Goal: Obtain resource: Download file/media

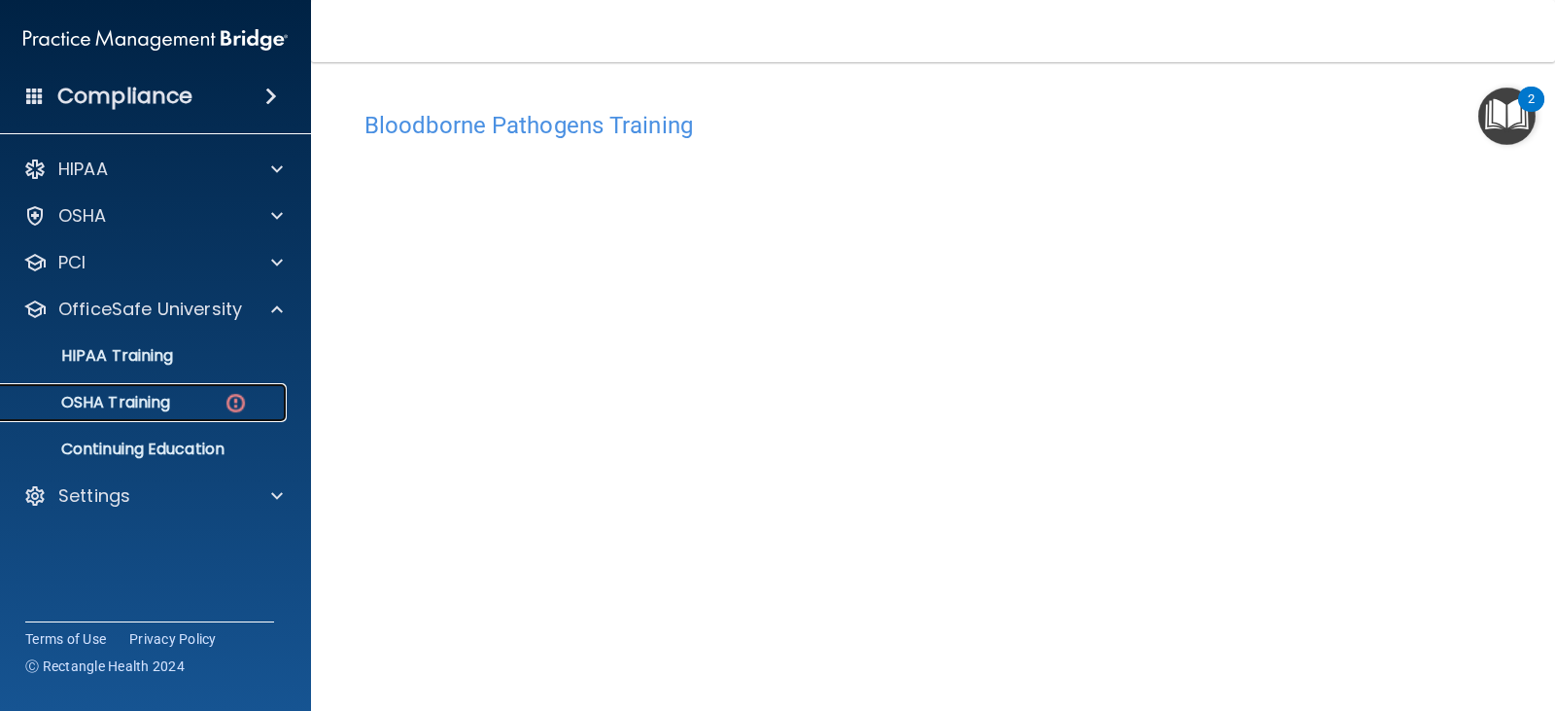
click at [134, 399] on p "OSHA Training" at bounding box center [91, 402] width 157 height 19
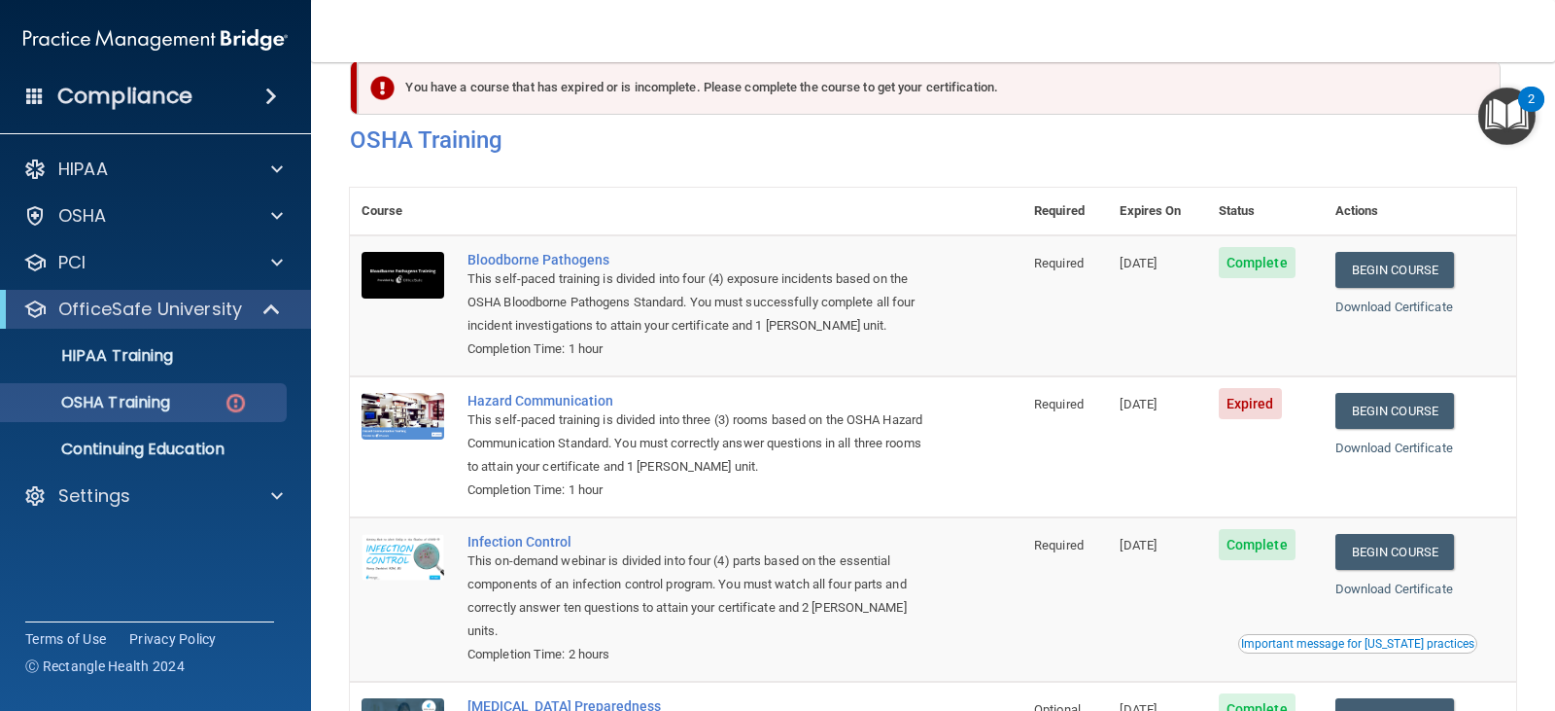
scroll to position [36, 0]
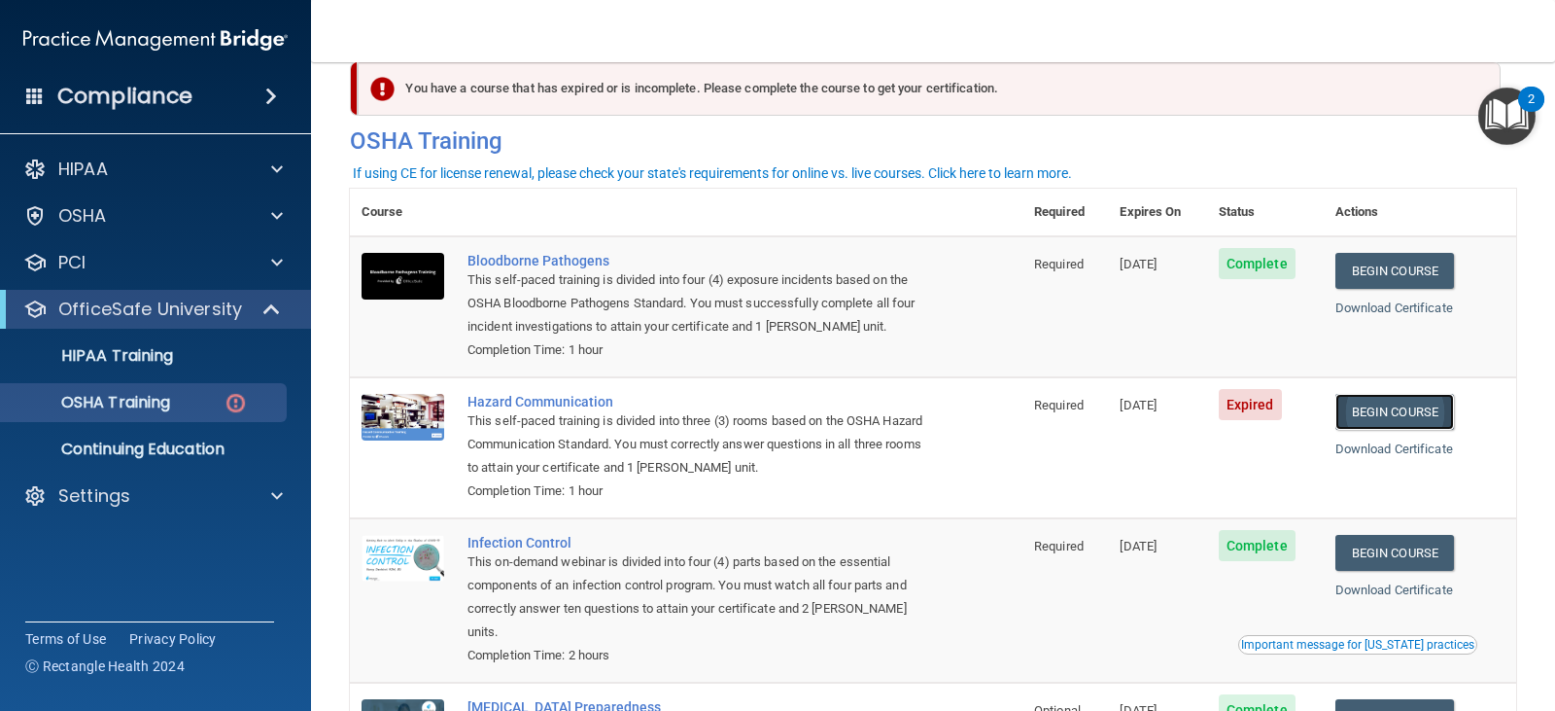
click at [1369, 421] on link "Begin Course" at bounding box center [1395, 412] width 119 height 36
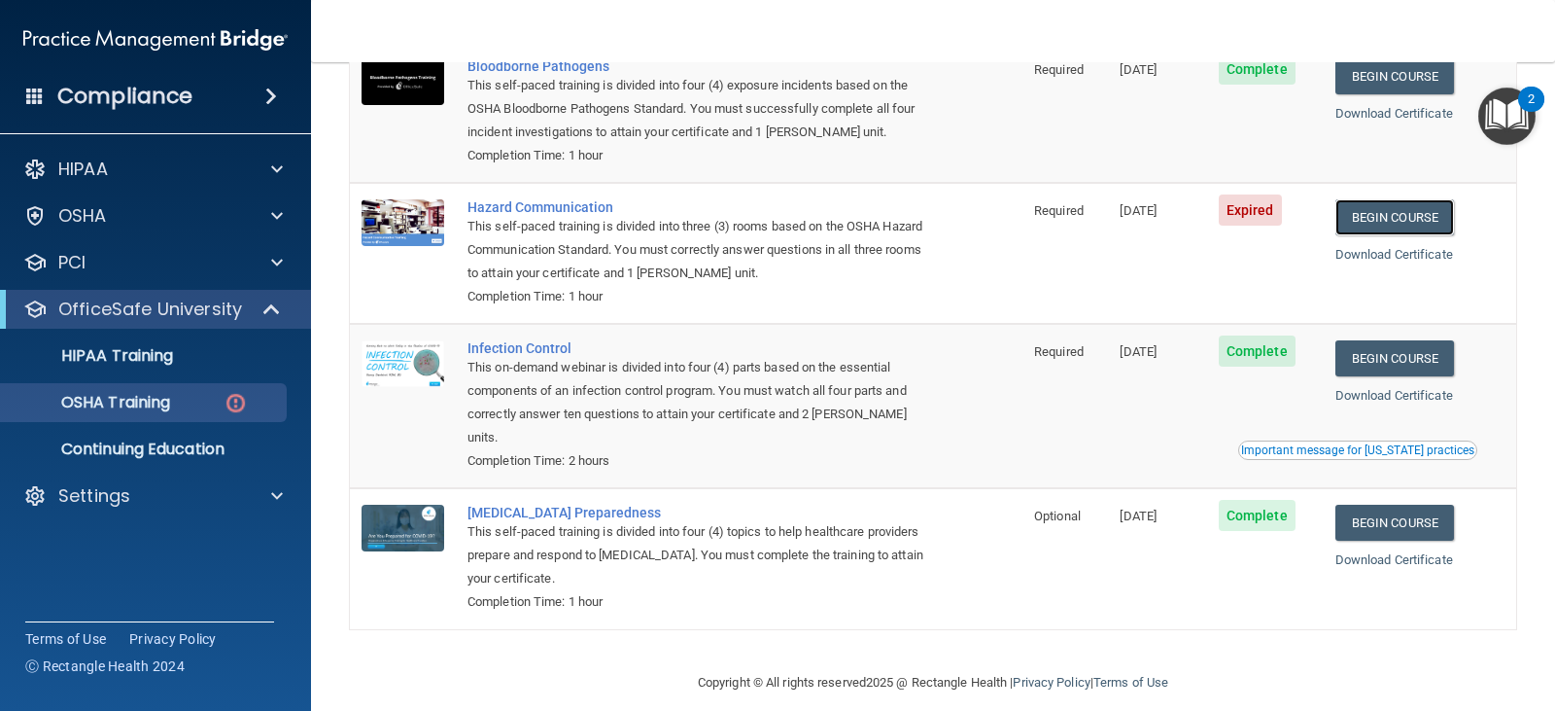
scroll to position [0, 0]
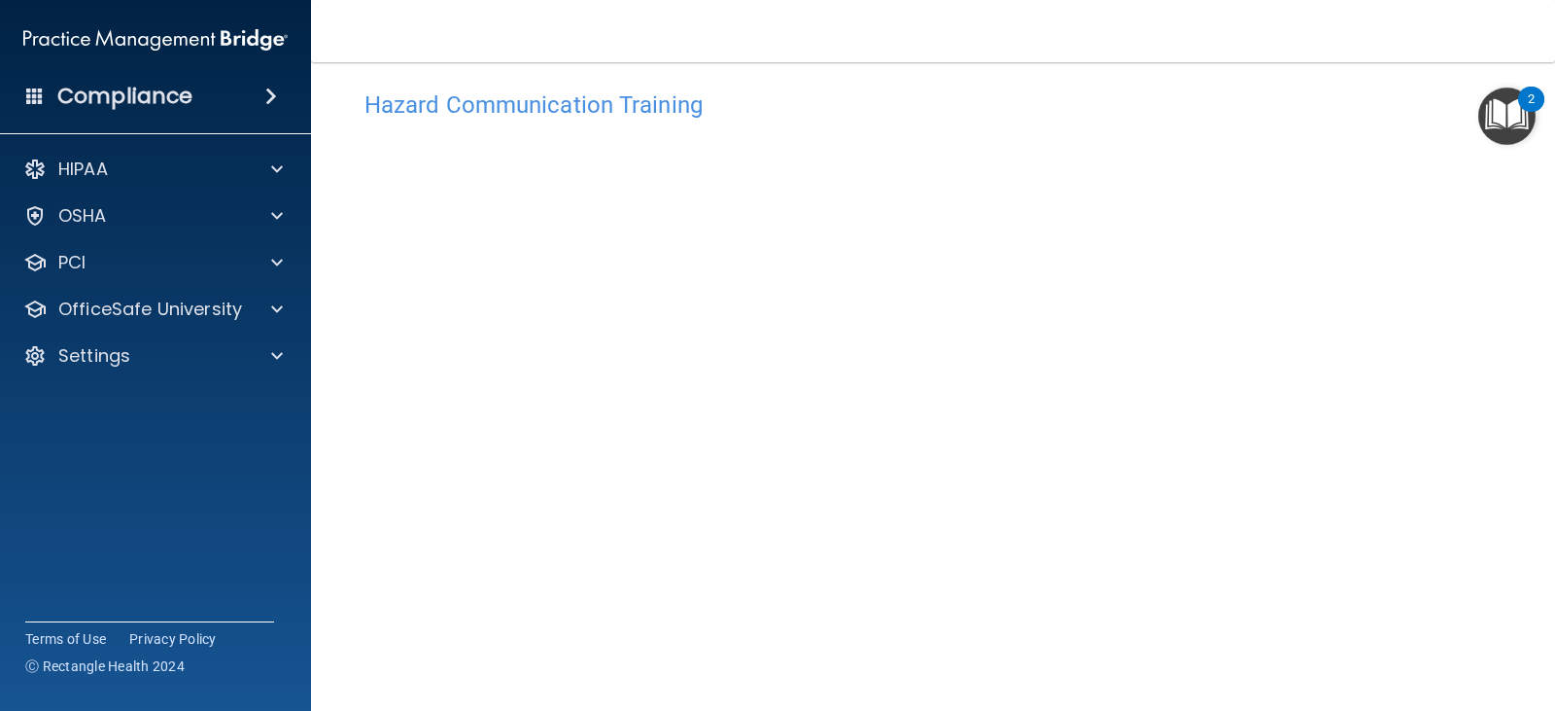
scroll to position [118, 0]
click at [1514, 132] on img "Open Resource Center, 2 new notifications" at bounding box center [1506, 115] width 57 height 57
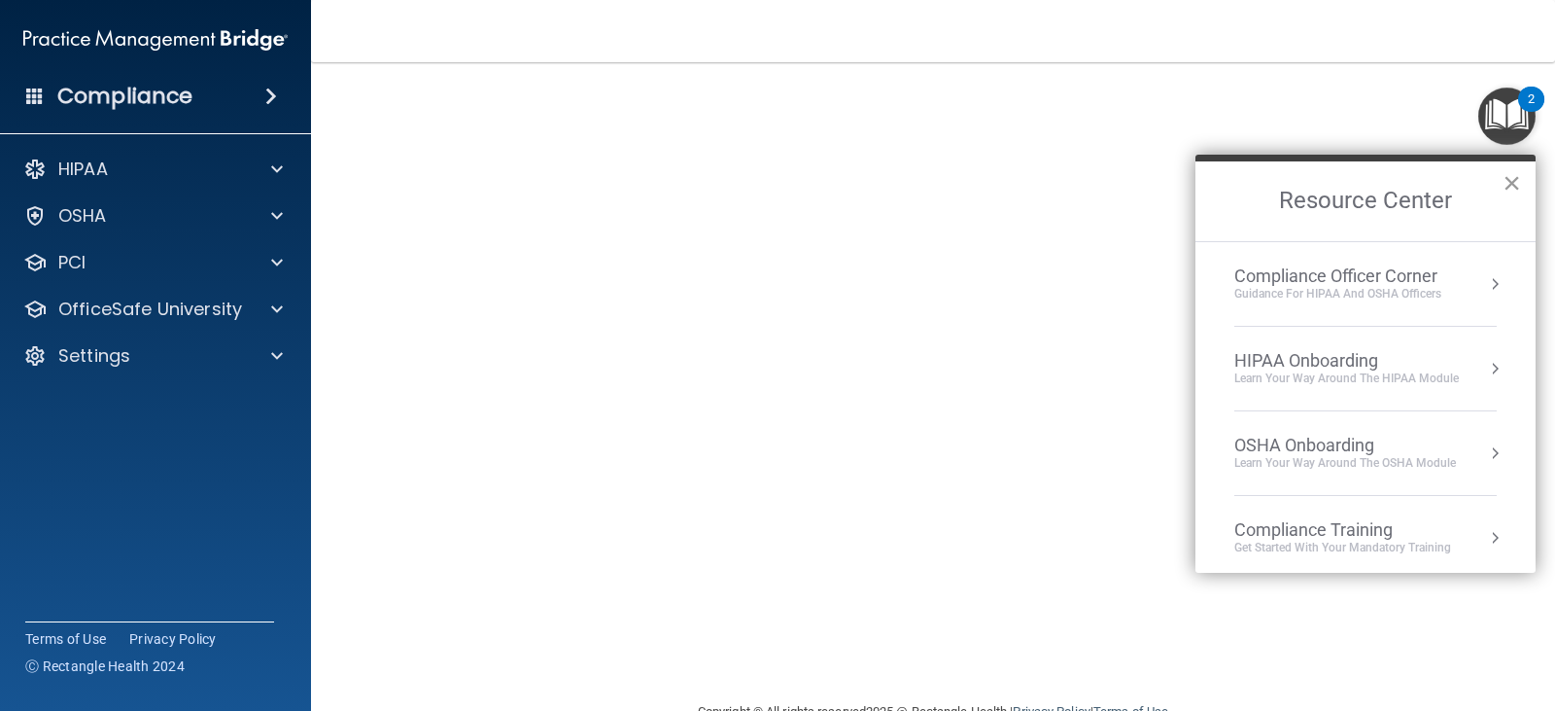
click at [1505, 183] on button "×" at bounding box center [1512, 182] width 18 height 31
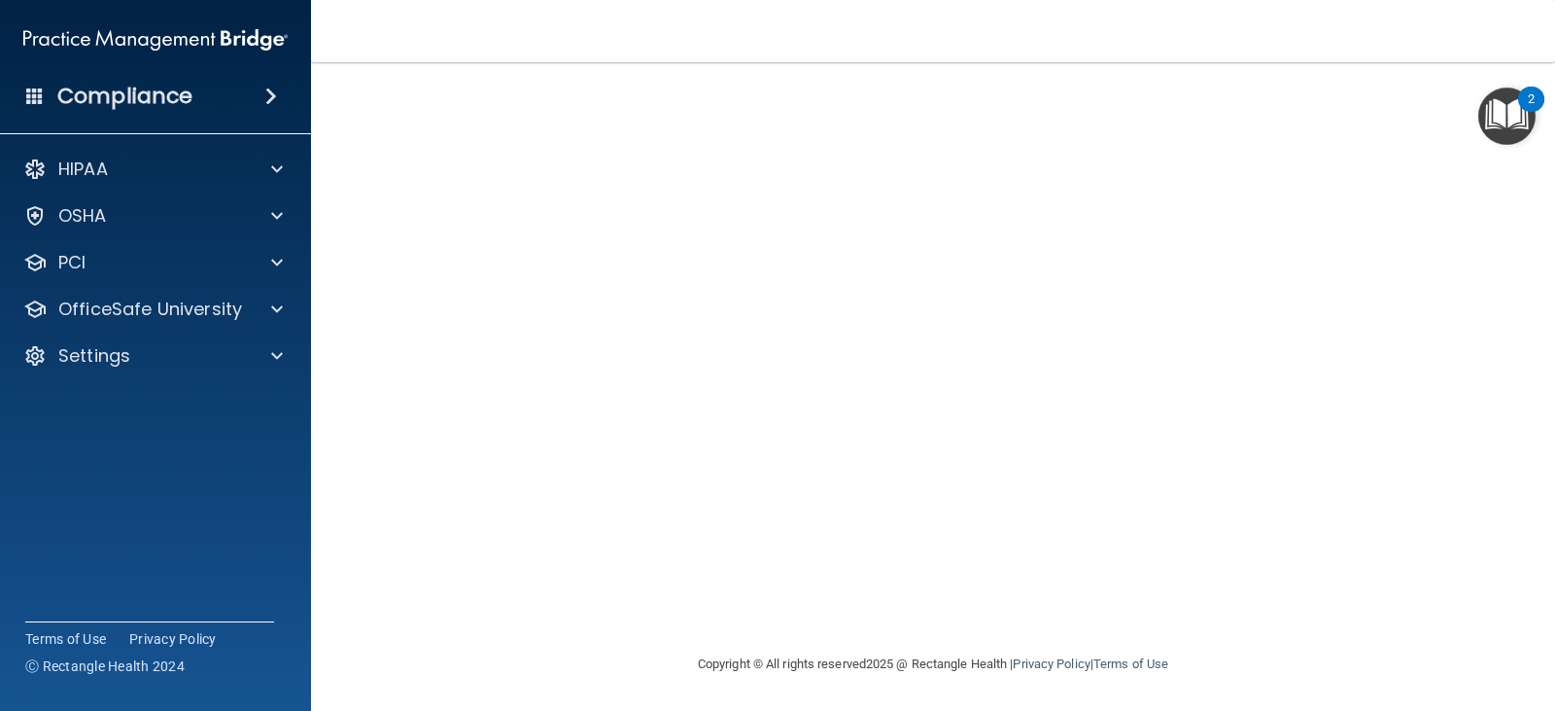
scroll to position [20, 0]
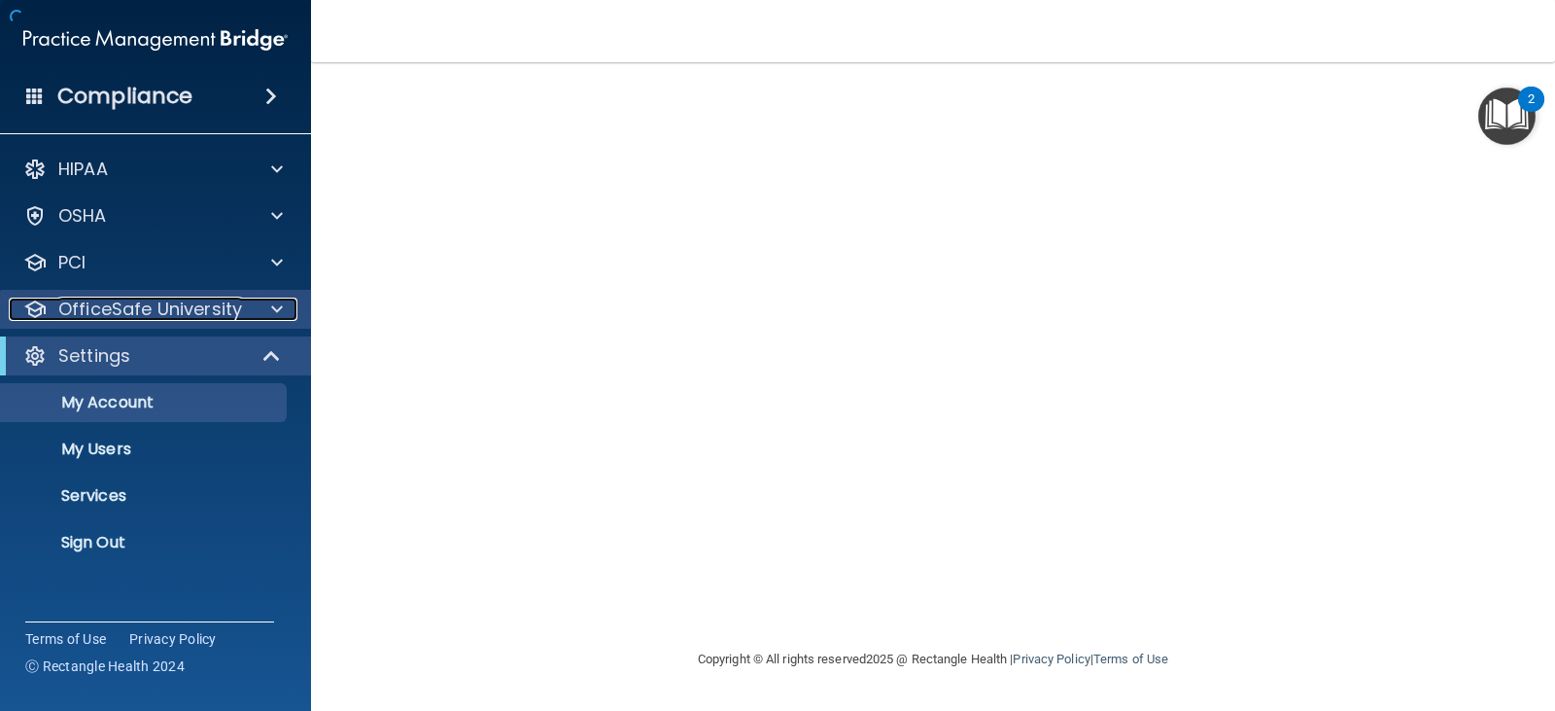
click at [172, 299] on p "OfficeSafe University" at bounding box center [150, 308] width 184 height 23
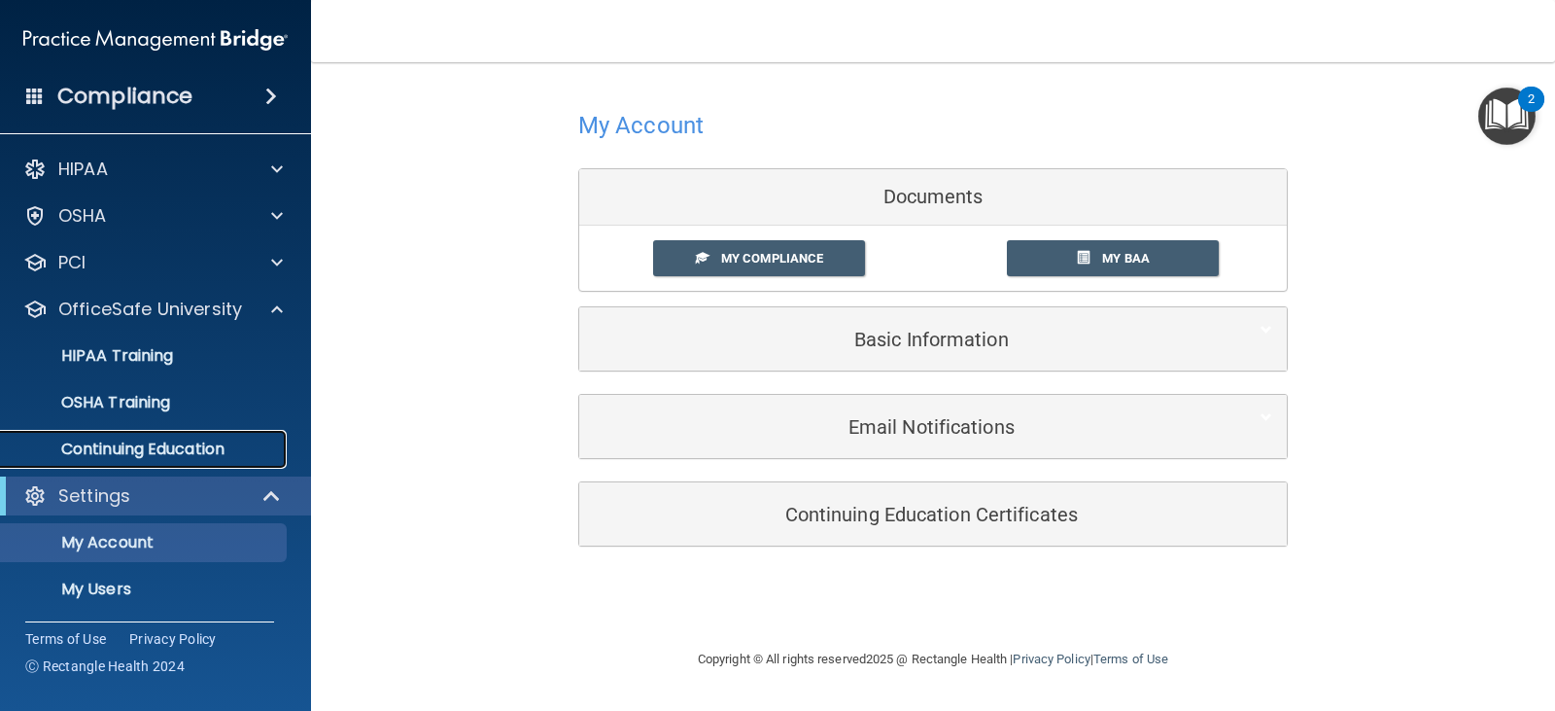
click at [108, 444] on p "Continuing Education" at bounding box center [145, 448] width 265 height 19
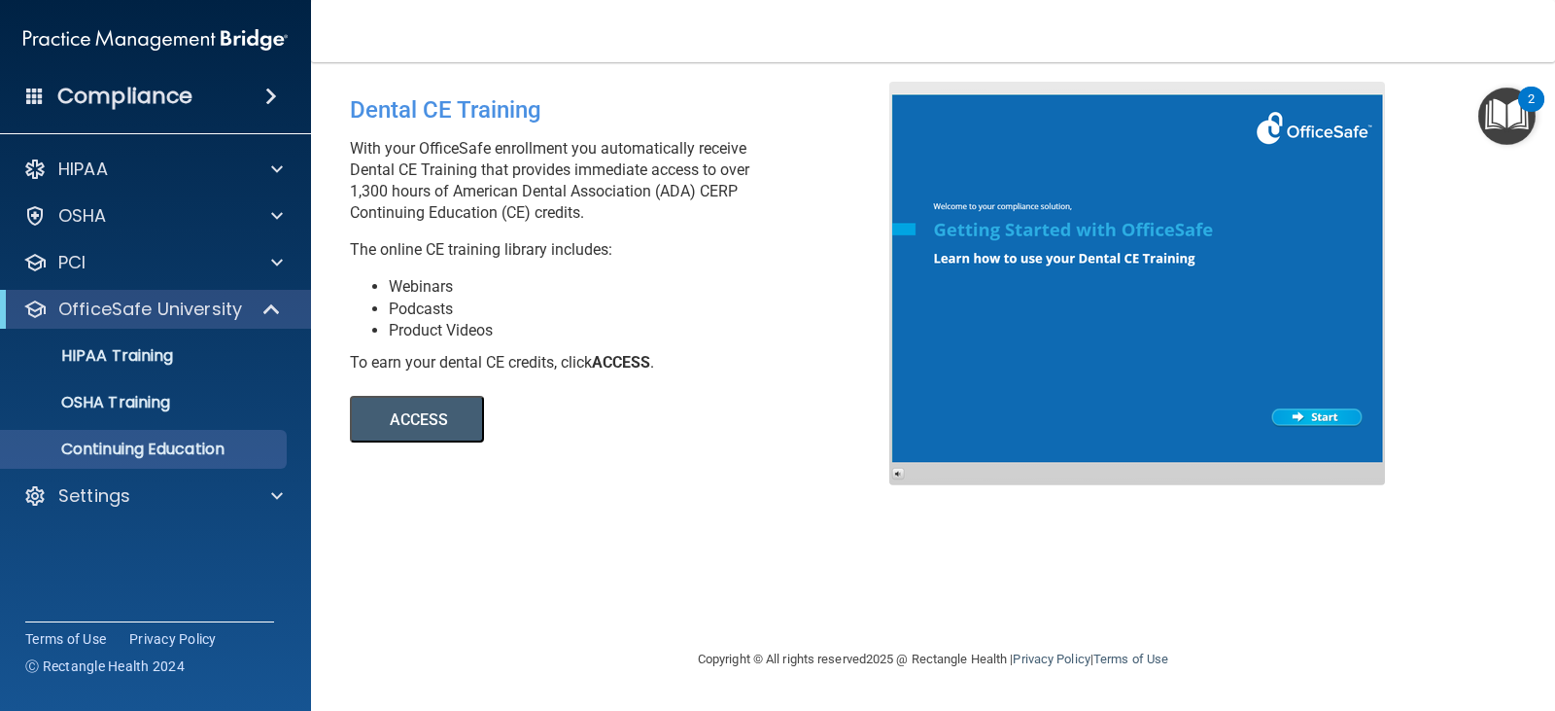
click at [389, 419] on button "ACCESS" at bounding box center [417, 419] width 134 height 47
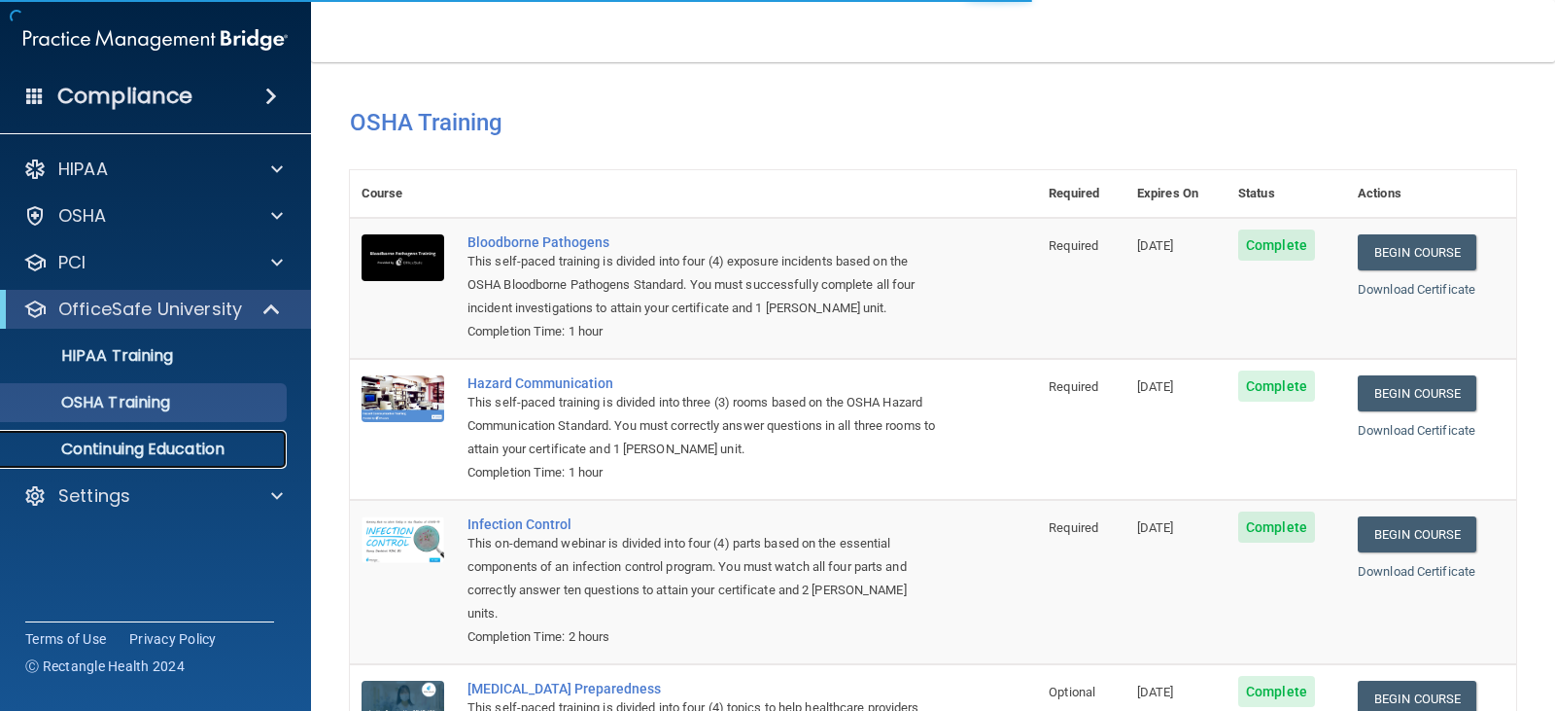
click at [160, 448] on p "Continuing Education" at bounding box center [145, 448] width 265 height 19
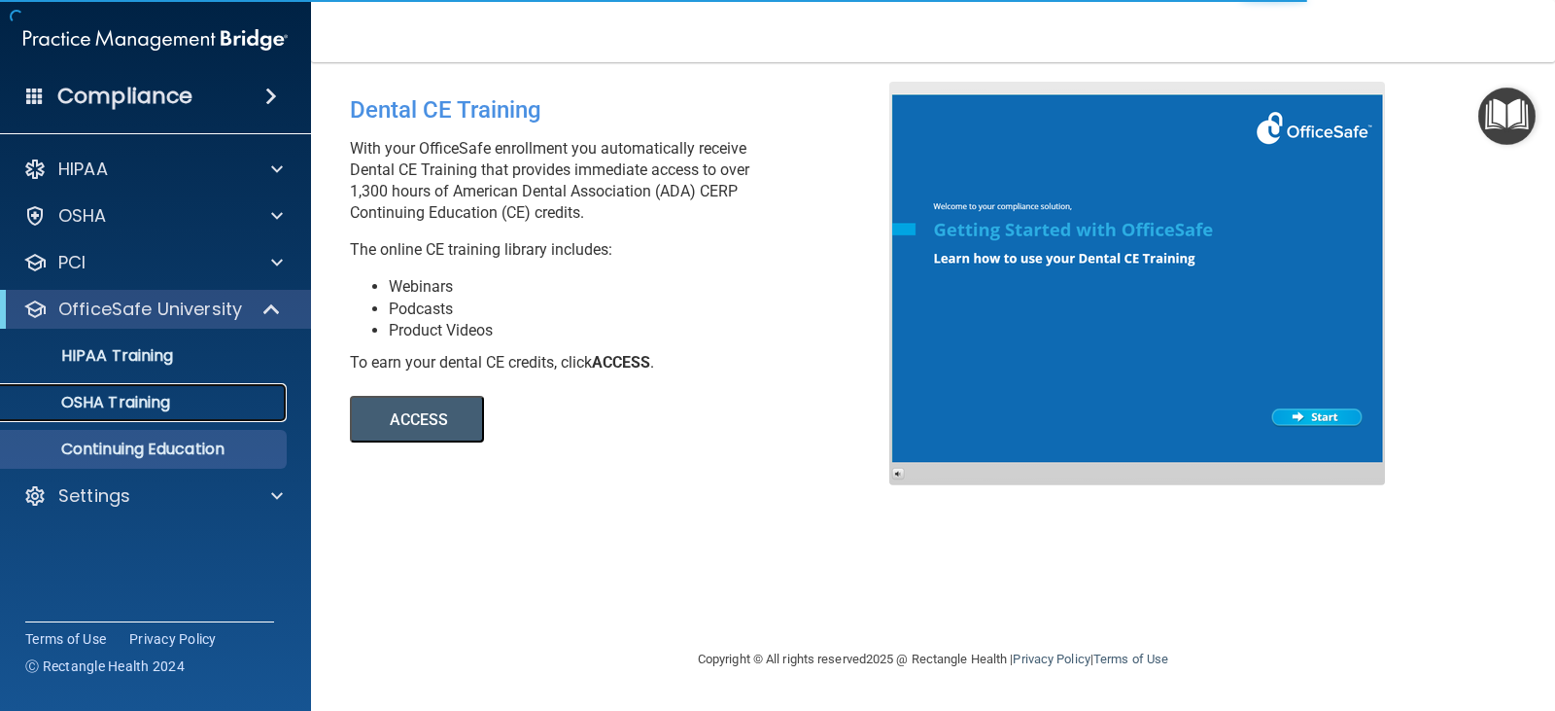
click at [134, 395] on p "OSHA Training" at bounding box center [91, 402] width 157 height 19
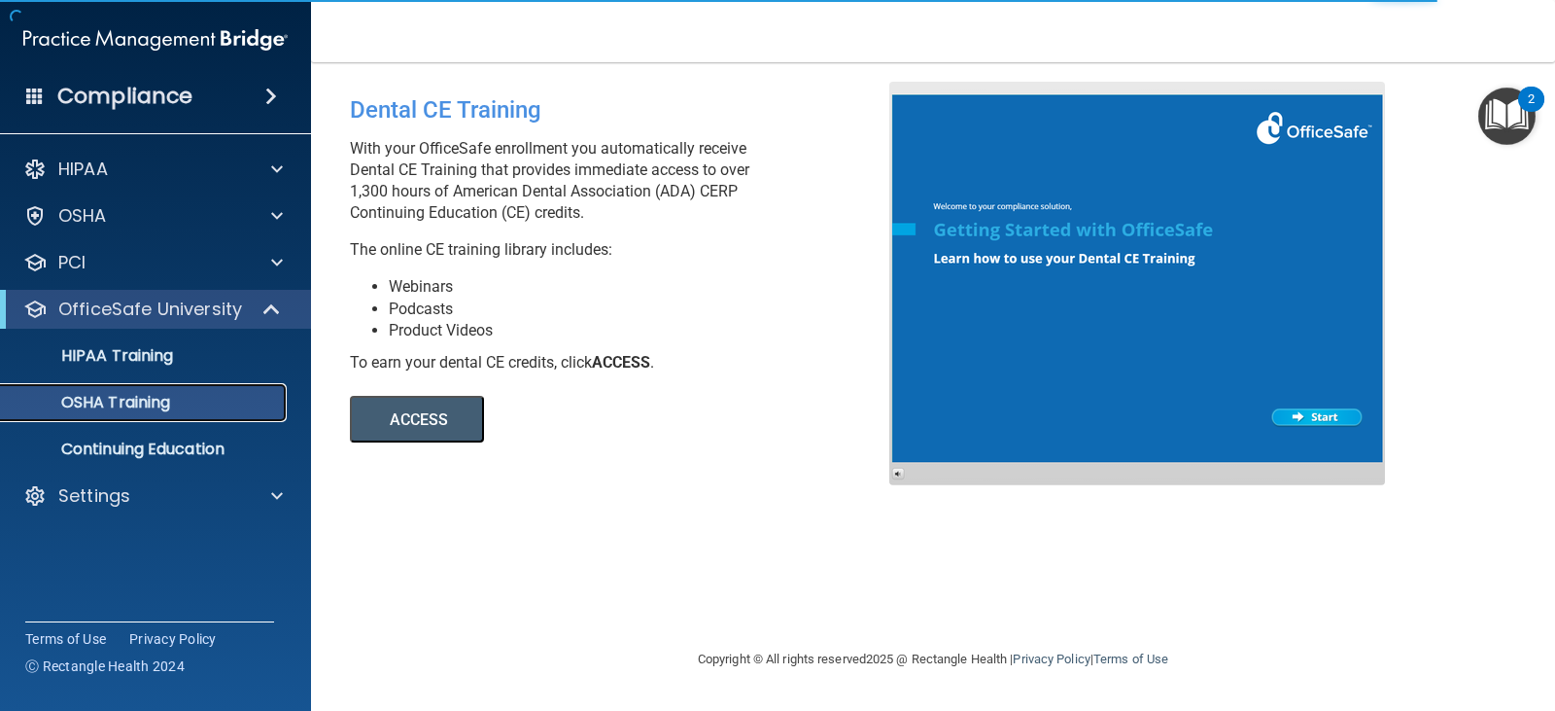
click at [134, 395] on p "OSHA Training" at bounding box center [91, 402] width 157 height 19
click at [128, 353] on p "HIPAA Training" at bounding box center [93, 355] width 160 height 19
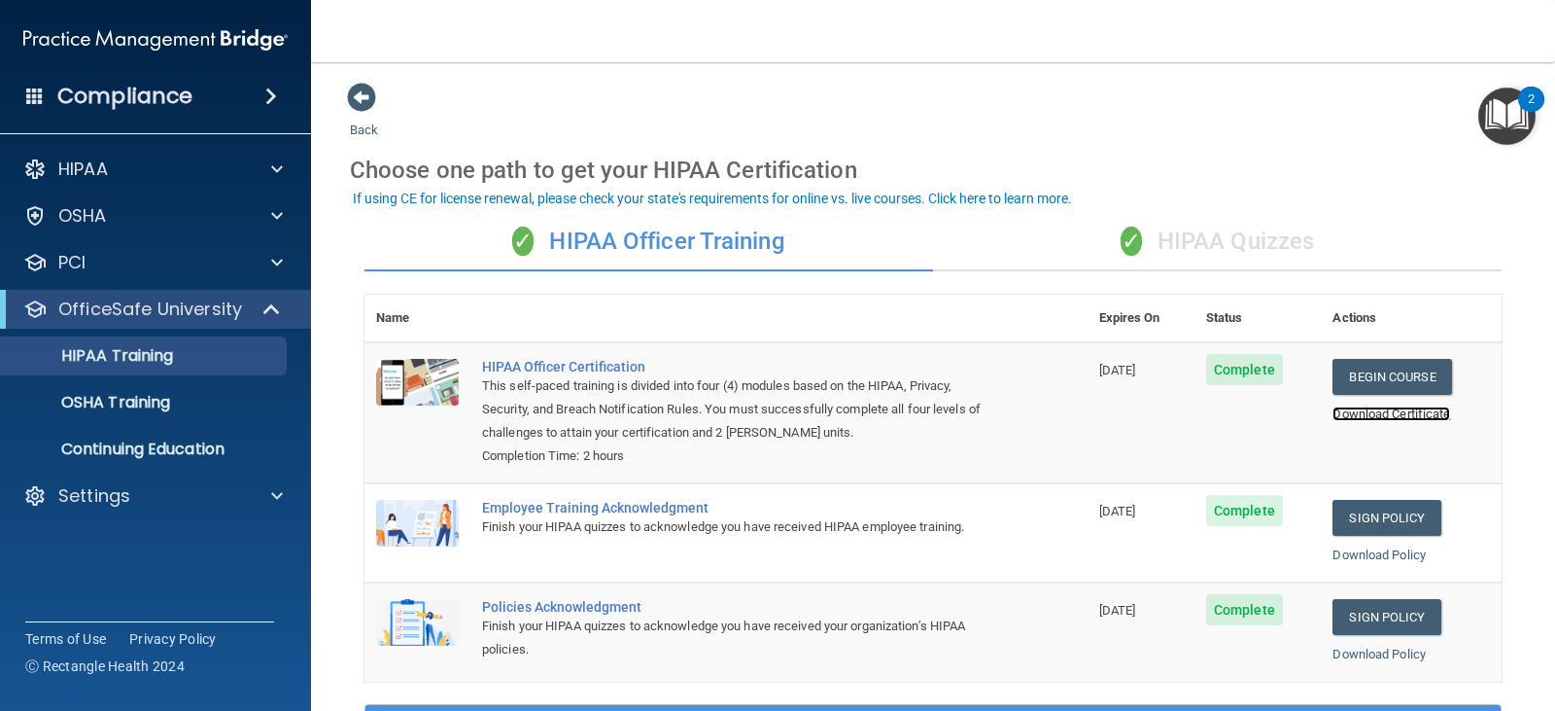
click at [1371, 417] on link "Download Certificate" at bounding box center [1392, 413] width 118 height 15
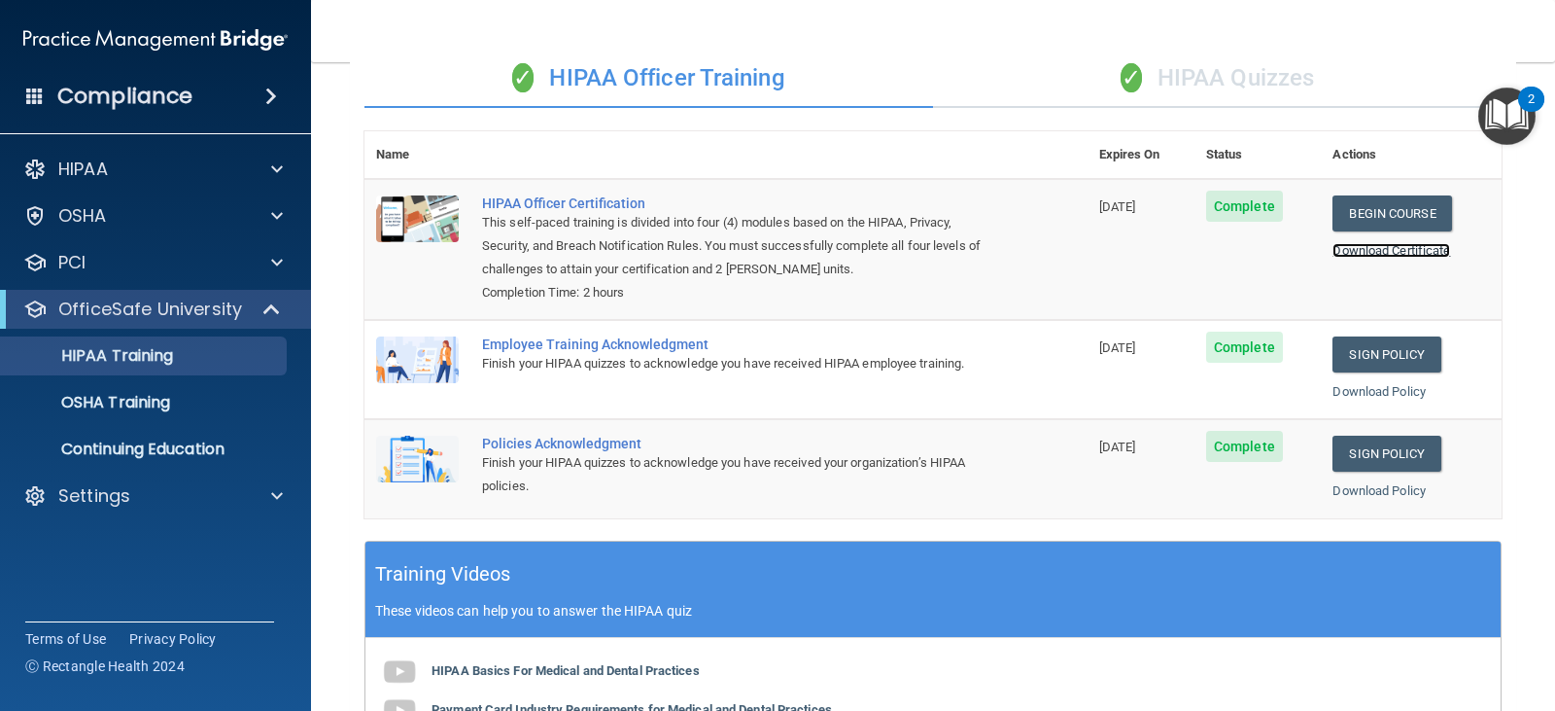
scroll to position [15, 0]
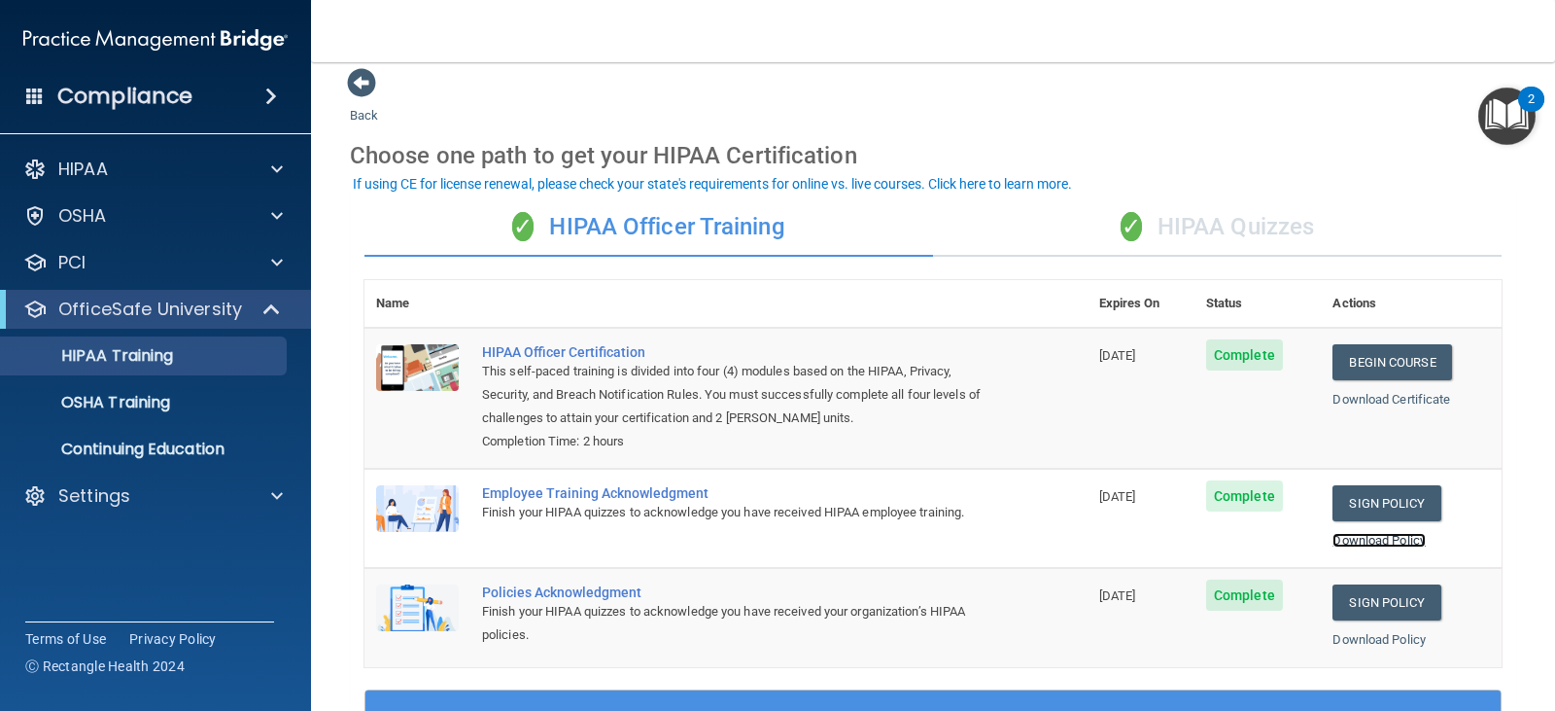
click at [1371, 543] on link "Download Policy" at bounding box center [1379, 540] width 93 height 15
click at [1417, 408] on div "Download Certificate" at bounding box center [1411, 399] width 157 height 23
click at [1417, 397] on link "Download Certificate" at bounding box center [1392, 399] width 118 height 15
click at [1232, 245] on div "✓ HIPAA Quizzes" at bounding box center [1217, 227] width 569 height 58
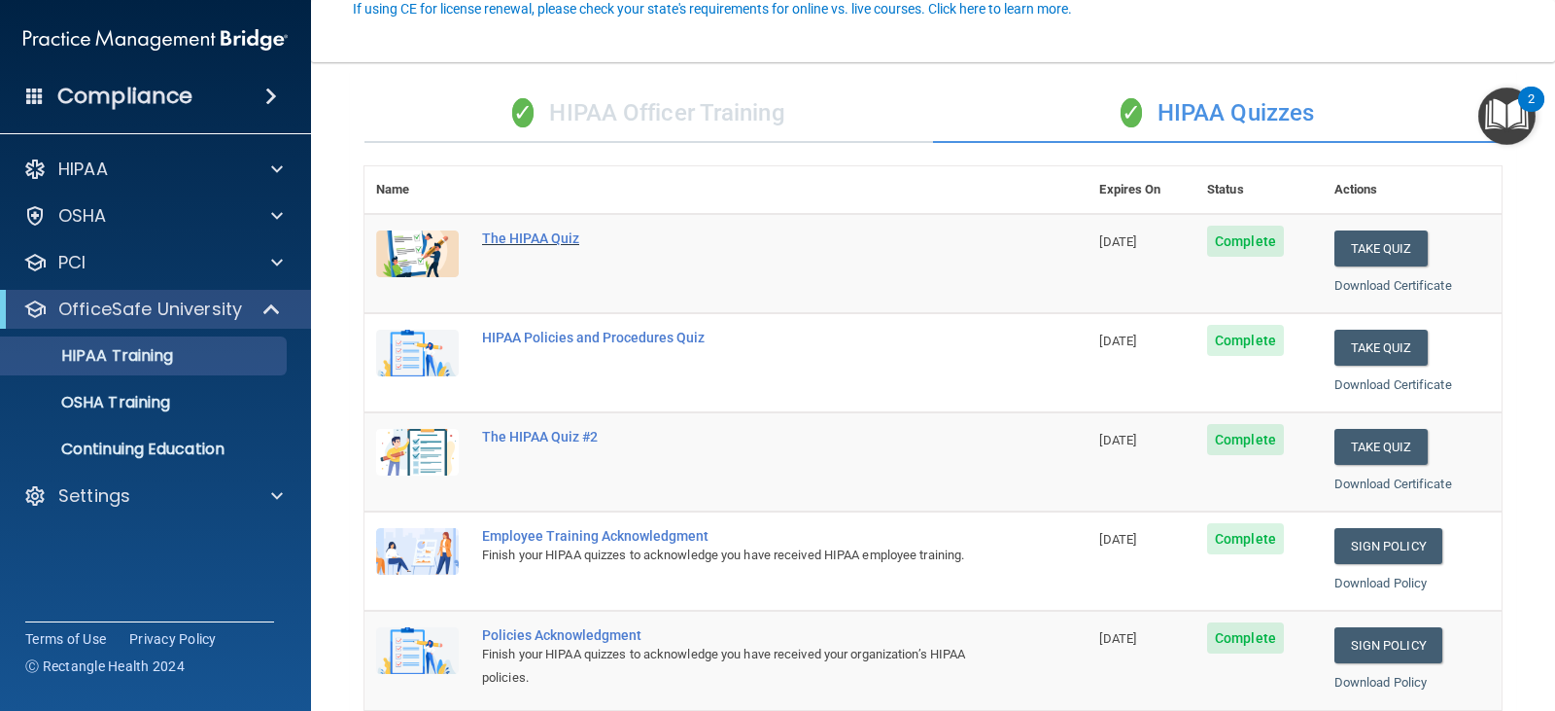
scroll to position [209, 0]
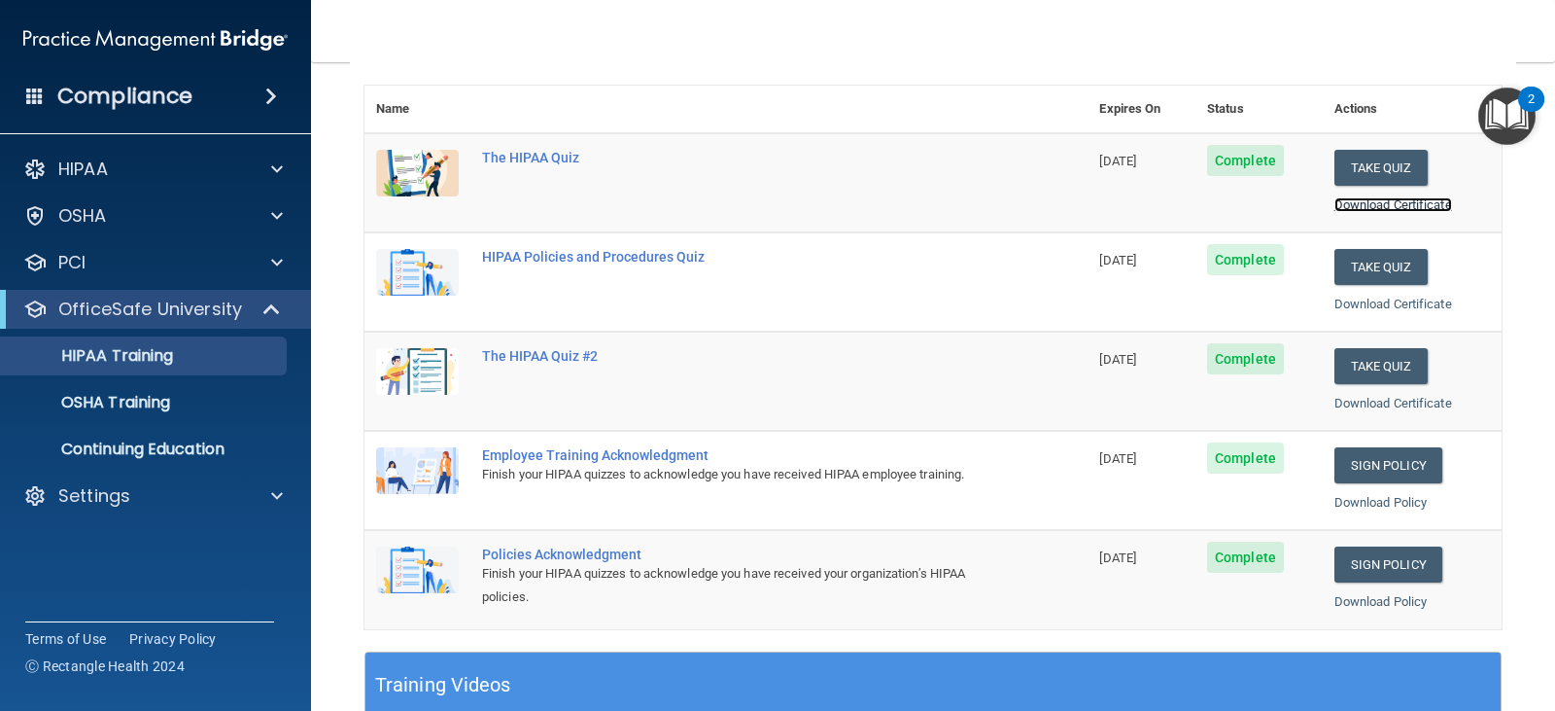
click at [1432, 205] on link "Download Certificate" at bounding box center [1394, 204] width 118 height 15
click at [1374, 310] on link "Download Certificate" at bounding box center [1394, 303] width 118 height 15
click at [1394, 396] on link "Download Certificate" at bounding box center [1394, 403] width 118 height 15
click at [170, 400] on p "OSHA Training" at bounding box center [91, 402] width 157 height 19
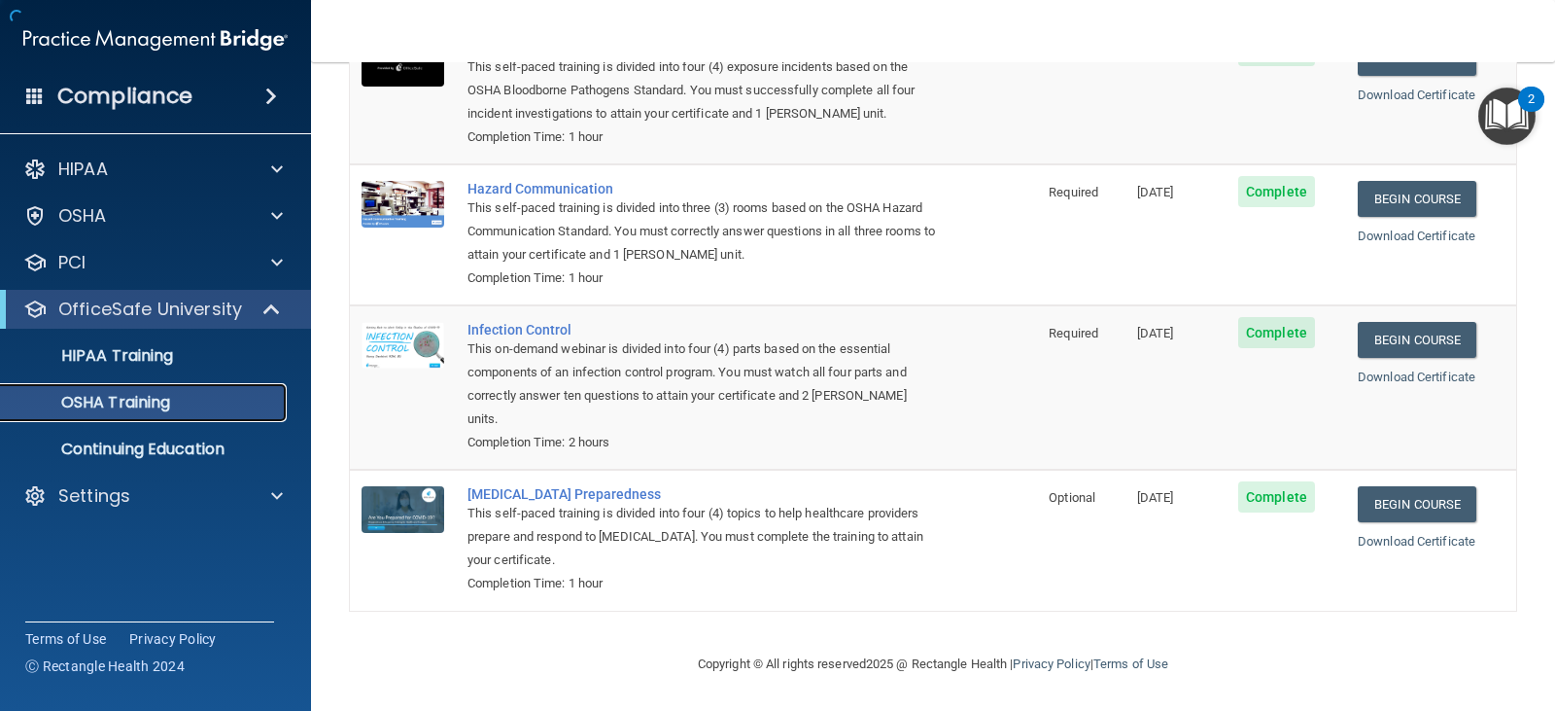
scroll to position [176, 0]
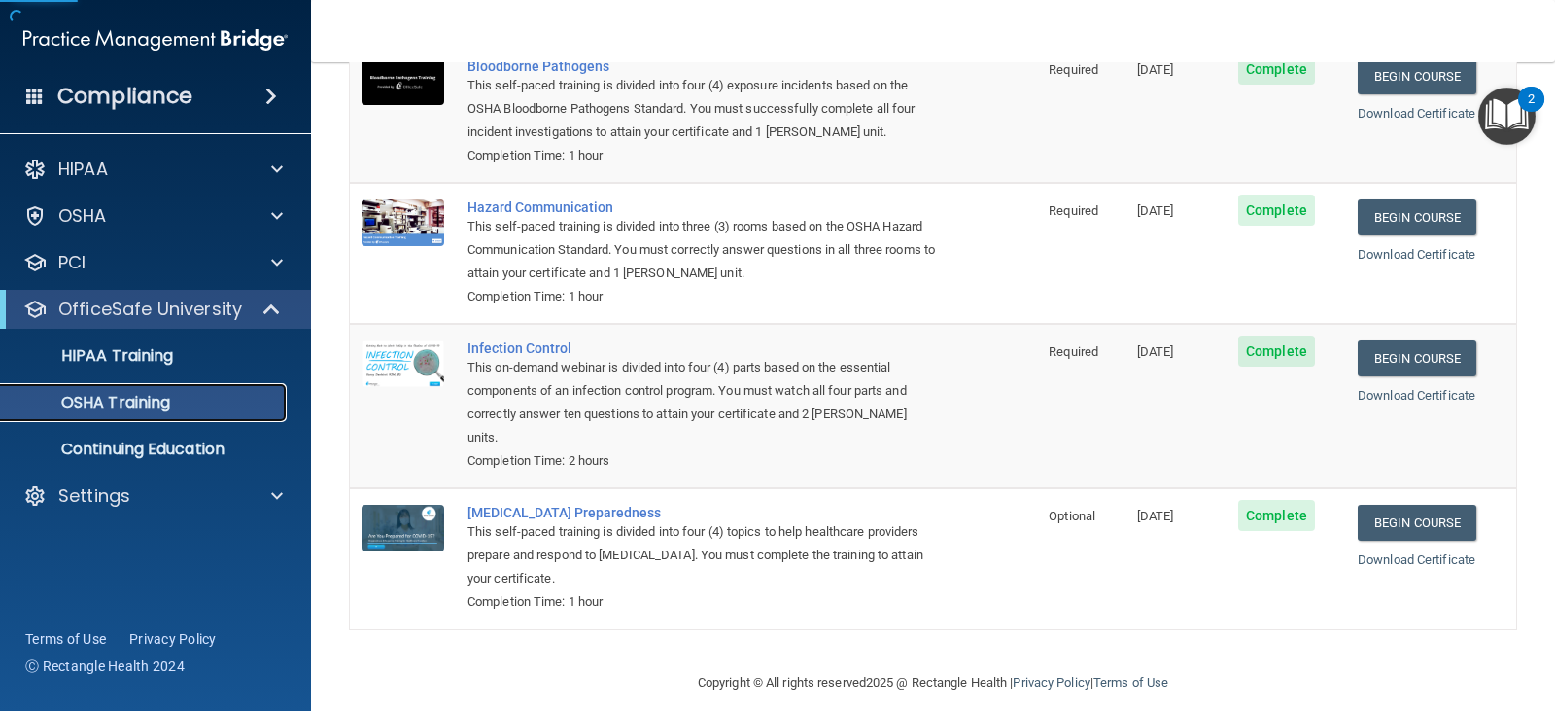
click at [134, 403] on p "OSHA Training" at bounding box center [91, 402] width 157 height 19
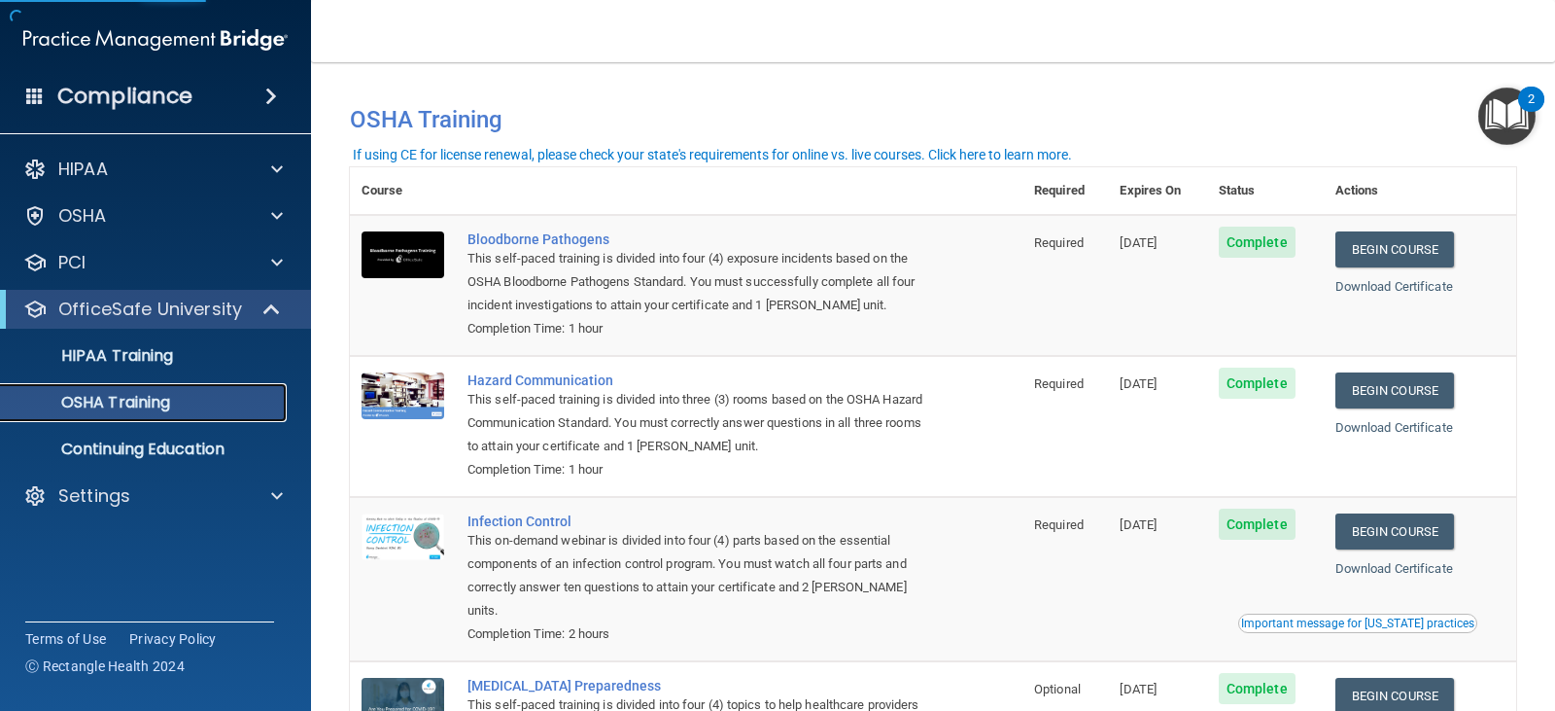
scroll to position [0, 0]
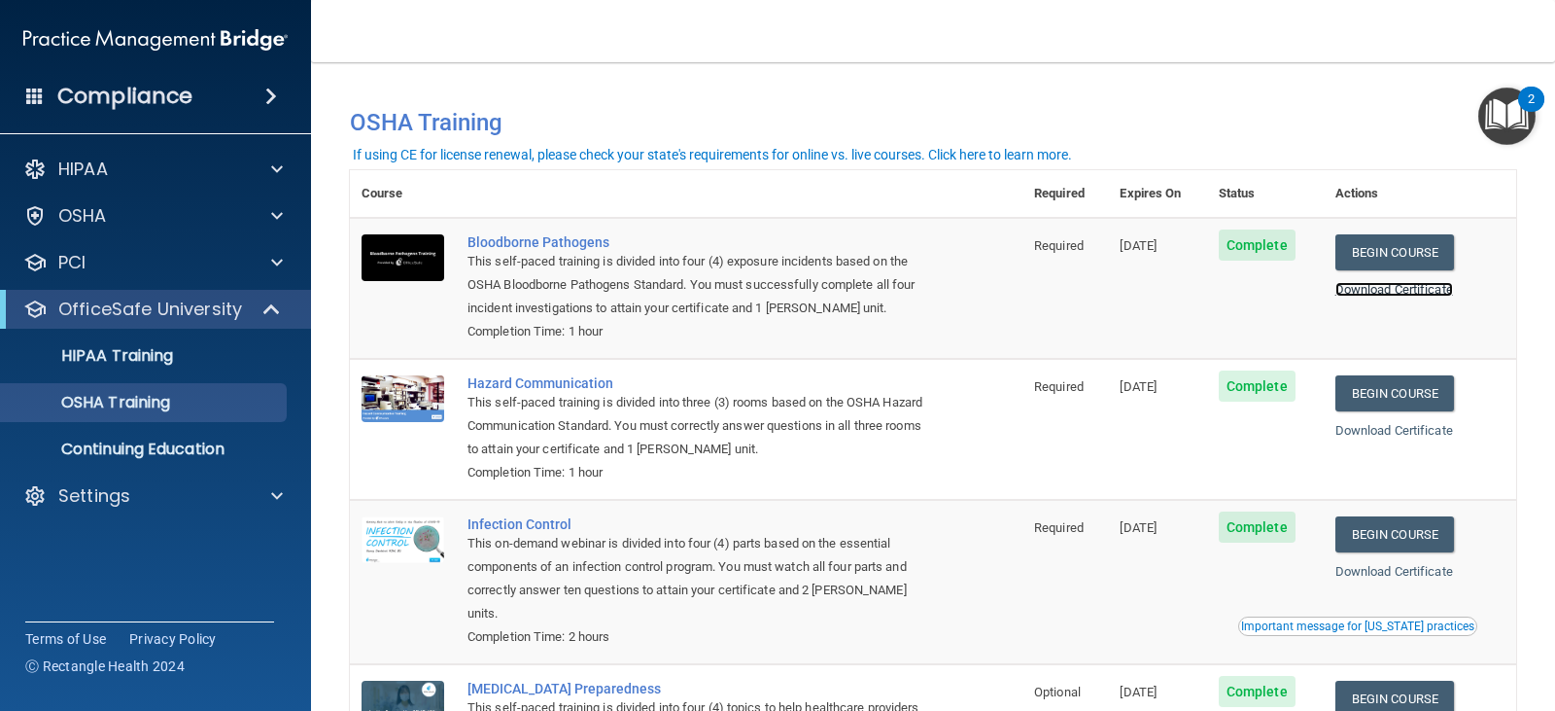
click at [1394, 293] on link "Download Certificate" at bounding box center [1395, 289] width 118 height 15
click at [1433, 434] on link "Download Certificate" at bounding box center [1395, 430] width 118 height 15
click at [1441, 569] on link "Download Certificate" at bounding box center [1395, 571] width 118 height 15
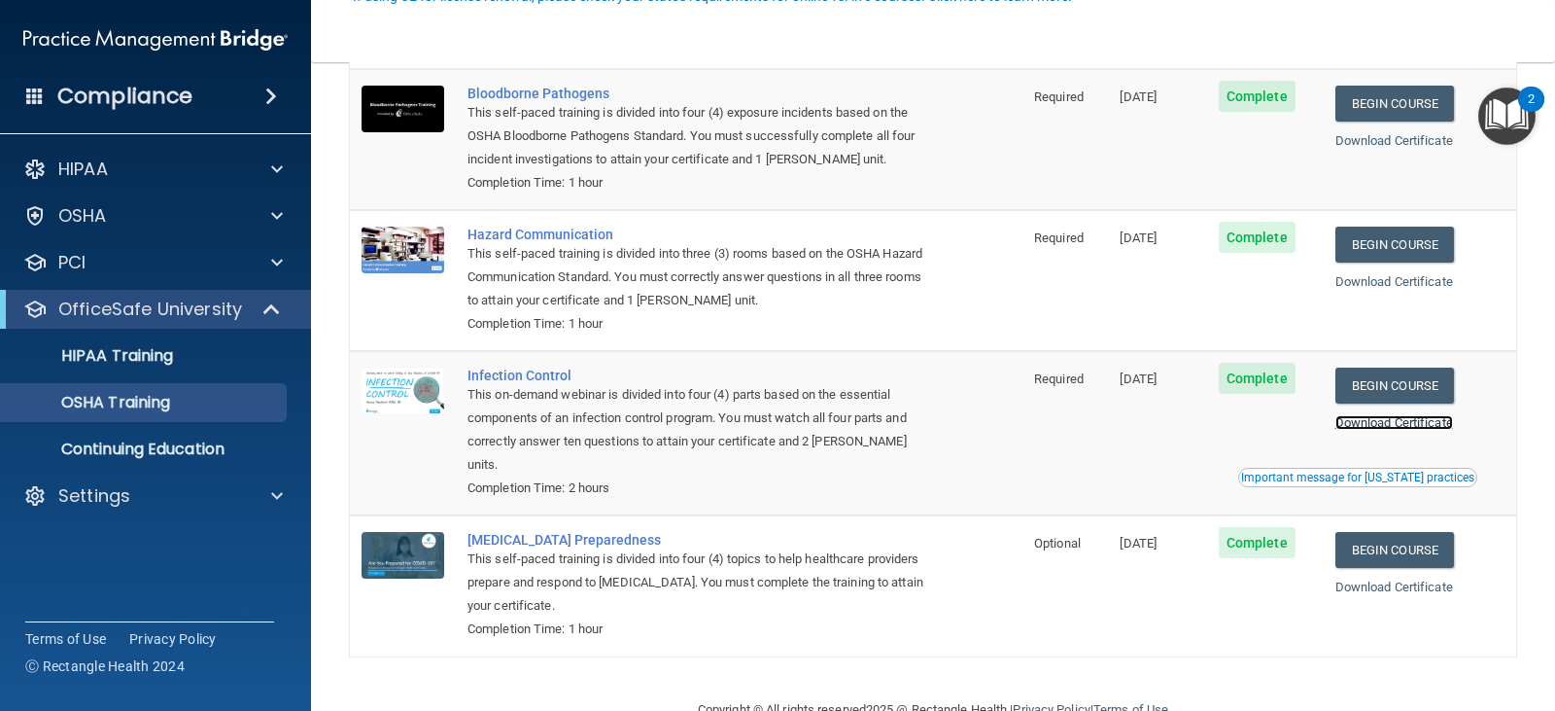
scroll to position [176, 0]
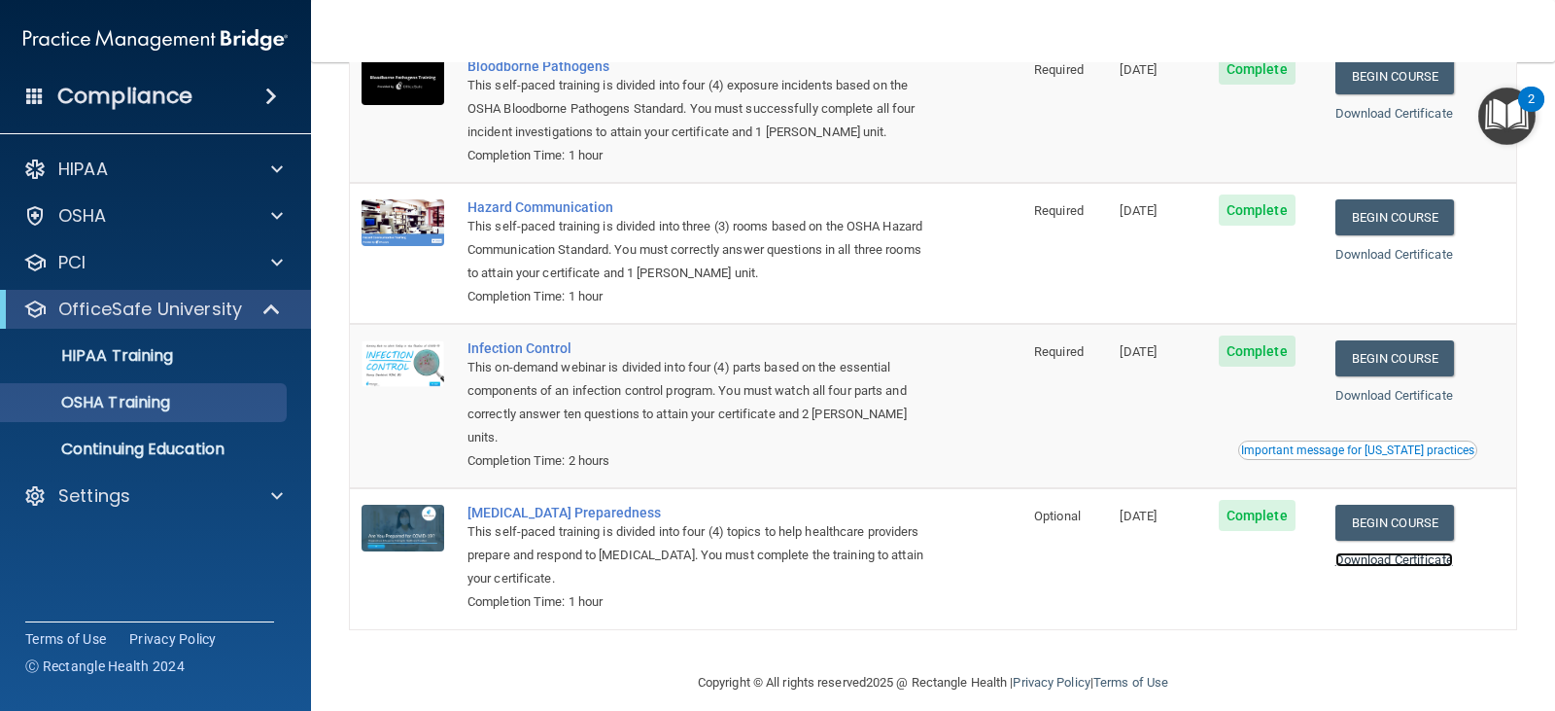
click at [1367, 552] on link "Download Certificate" at bounding box center [1395, 559] width 118 height 15
